Goal: Information Seeking & Learning: Learn about a topic

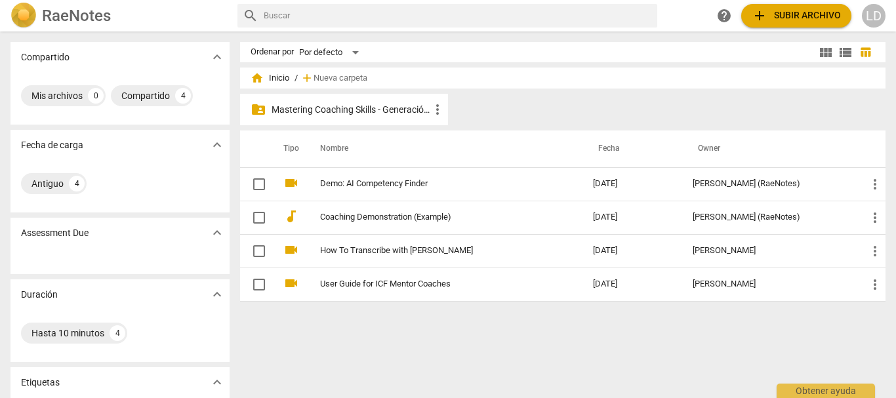
click at [311, 107] on p "Mastering Coaching Skills - Generación 31" at bounding box center [350, 110] width 158 height 14
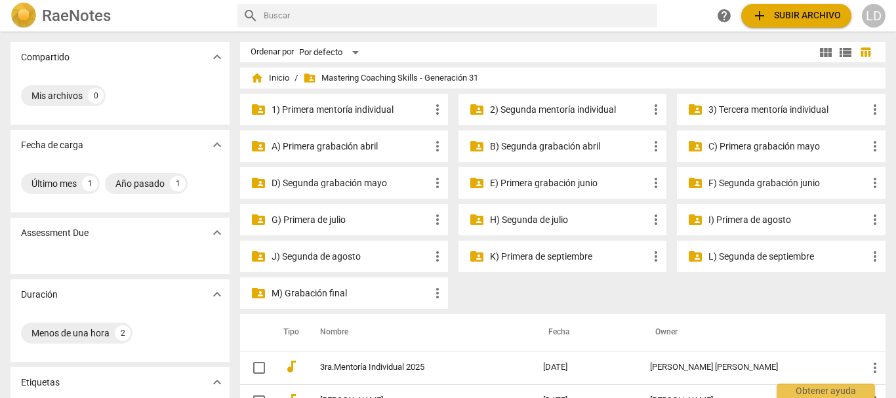
click at [741, 111] on p "3) Tercera mentoría individual" at bounding box center [787, 110] width 158 height 14
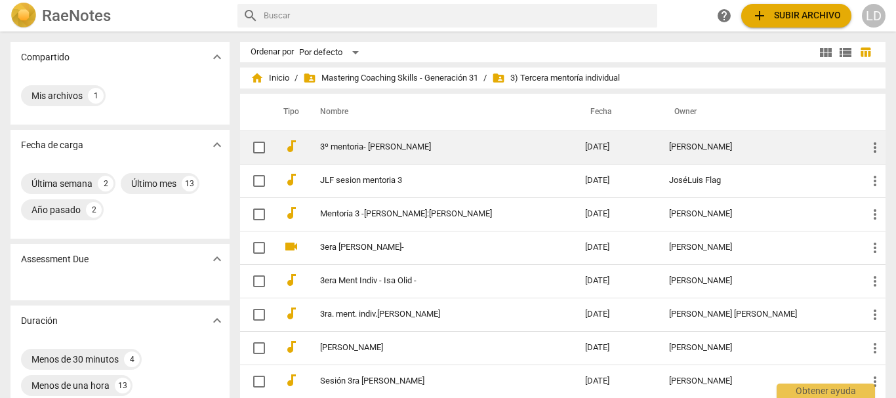
click at [399, 139] on td "3º mentoria- [PERSON_NAME]" at bounding box center [439, 146] width 270 height 33
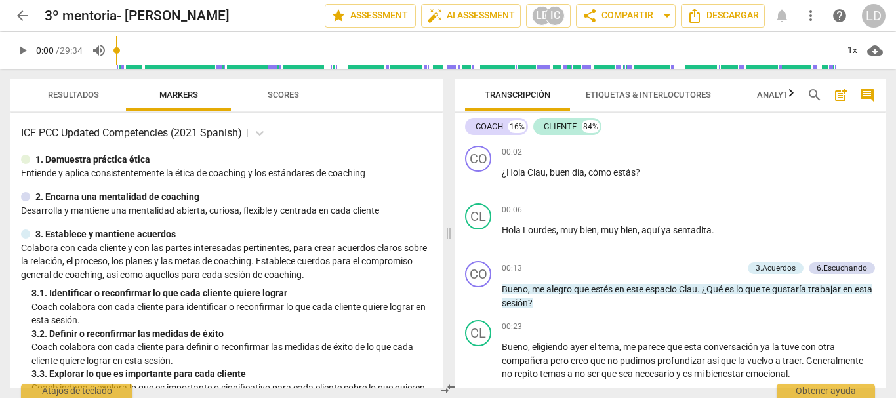
click at [865, 97] on span "comment" at bounding box center [867, 95] width 16 height 16
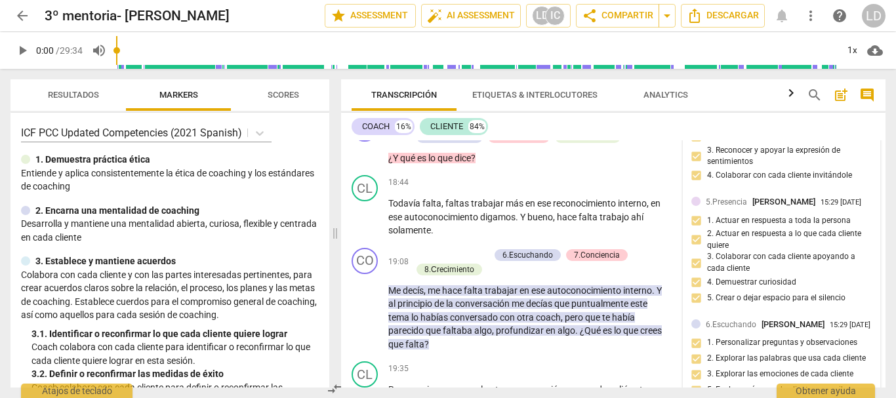
scroll to position [3541, 0]
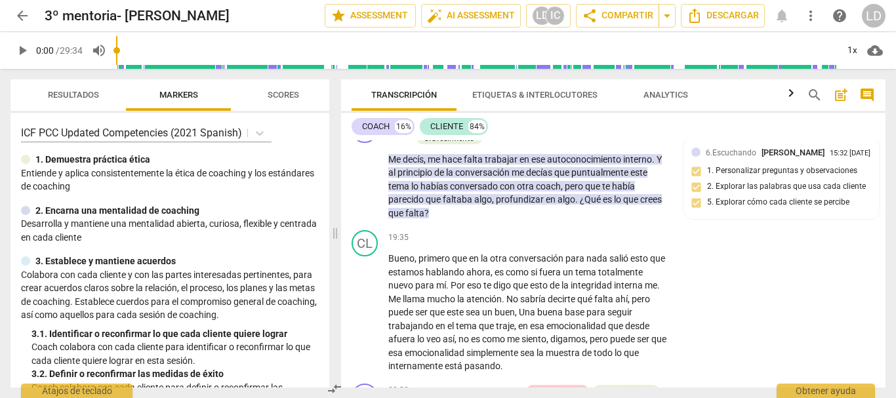
click at [20, 15] on span "arrow_back" at bounding box center [22, 16] width 16 height 16
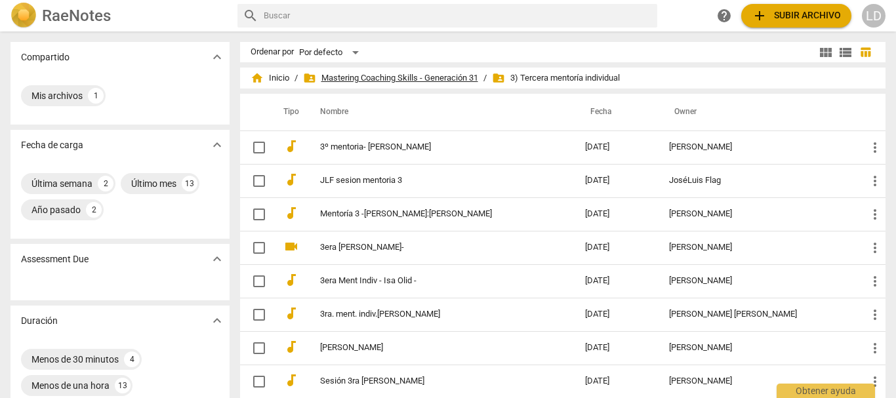
click at [347, 75] on span "folder_shared Mastering Coaching Skills - Generación 31" at bounding box center [390, 77] width 175 height 13
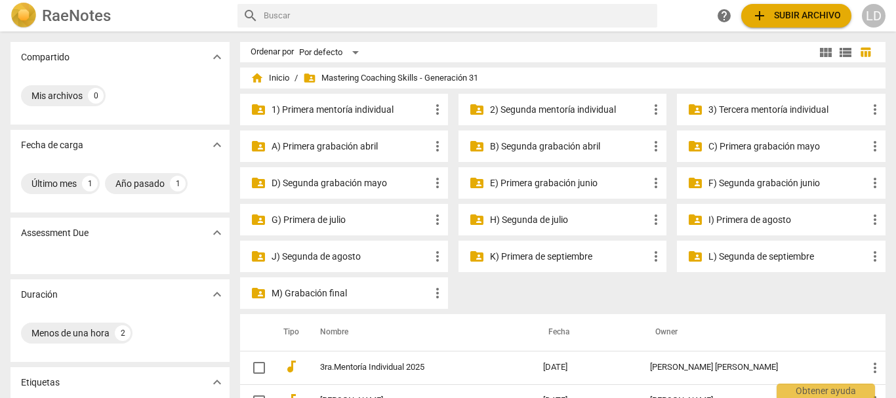
click at [752, 212] on div "folder_shared I) Primera [PERSON_NAME] more_vert" at bounding box center [781, 219] width 208 height 31
click at [742, 217] on p "I) Primera de agosto" at bounding box center [787, 220] width 158 height 14
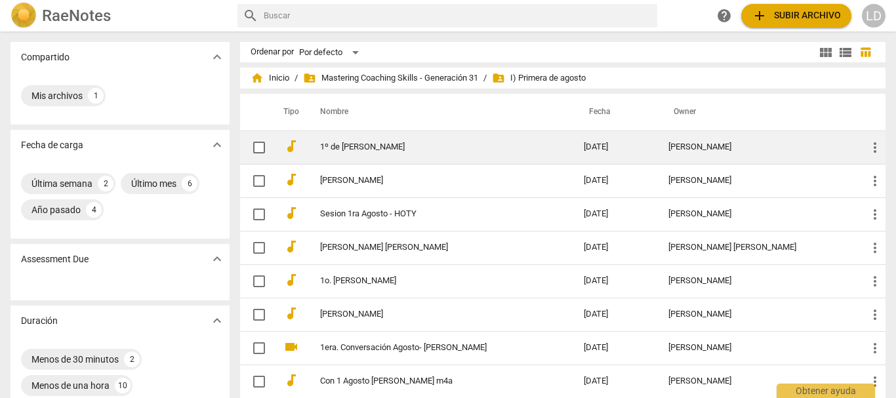
click at [361, 144] on link "1º de [PERSON_NAME]" at bounding box center [428, 147] width 216 height 10
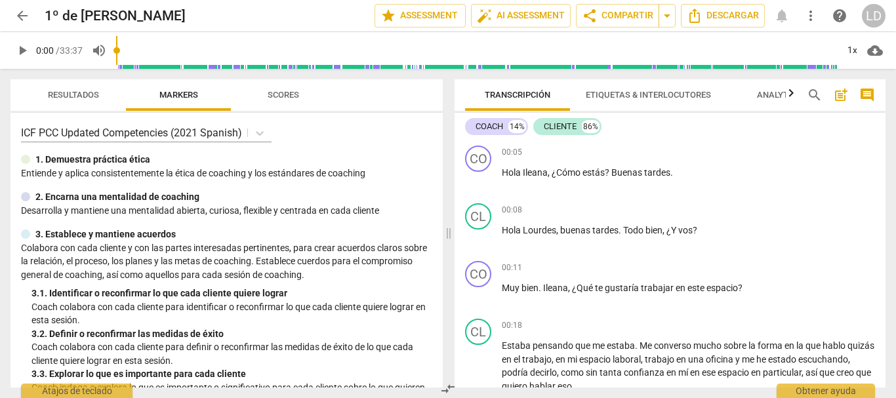
click at [867, 97] on span "comment" at bounding box center [867, 95] width 16 height 16
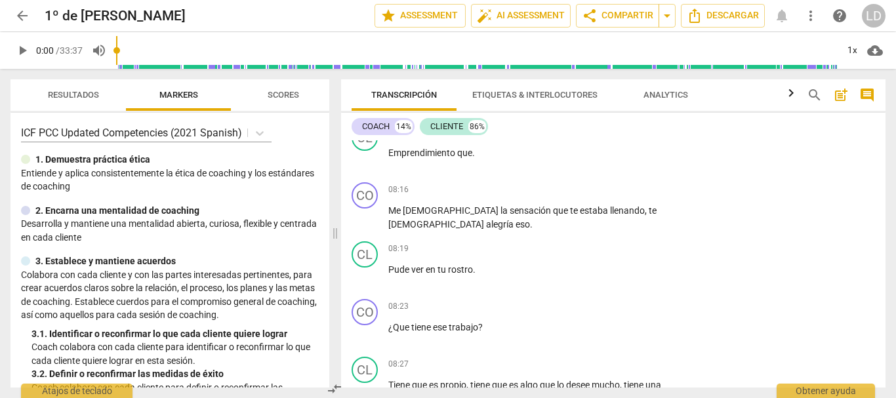
scroll to position [1967, 0]
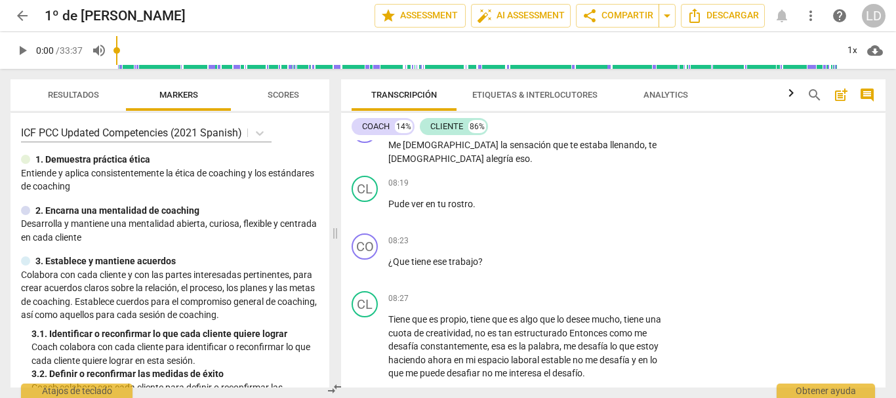
click at [25, 14] on span "arrow_back" at bounding box center [22, 16] width 16 height 16
